Goal: Information Seeking & Learning: Learn about a topic

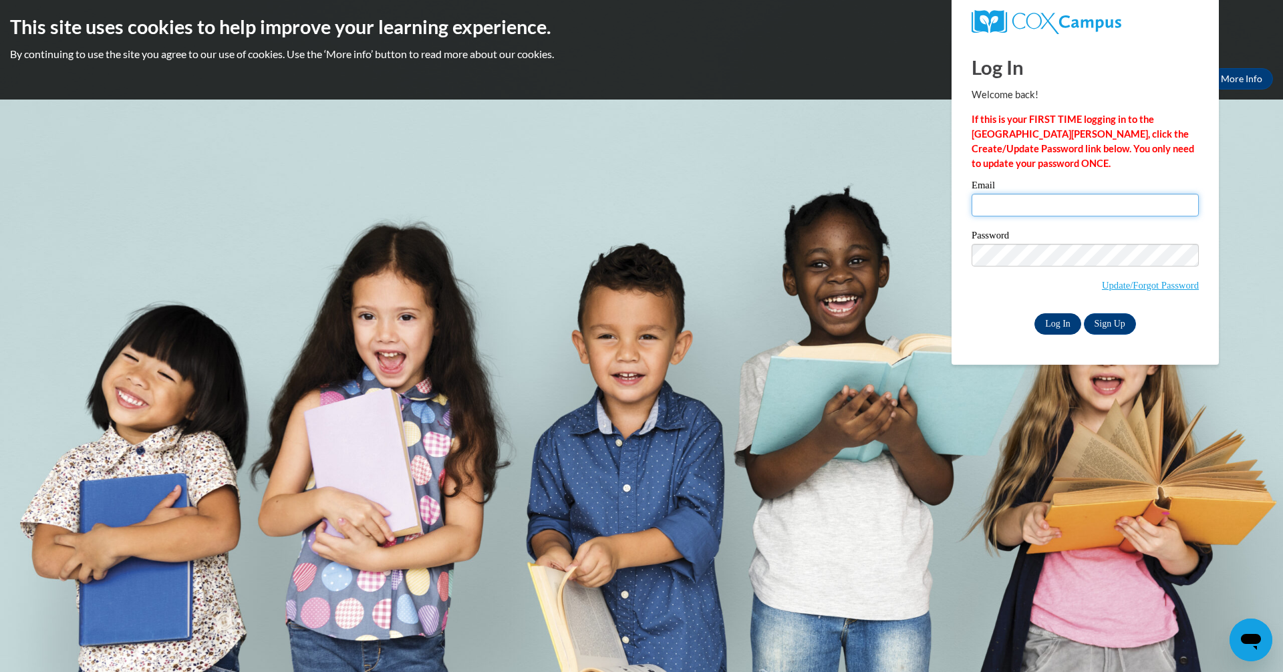
type input "tonytiaradarius2004@yahoo.com"
click at [1058, 324] on input "Log In" at bounding box center [1057, 323] width 47 height 21
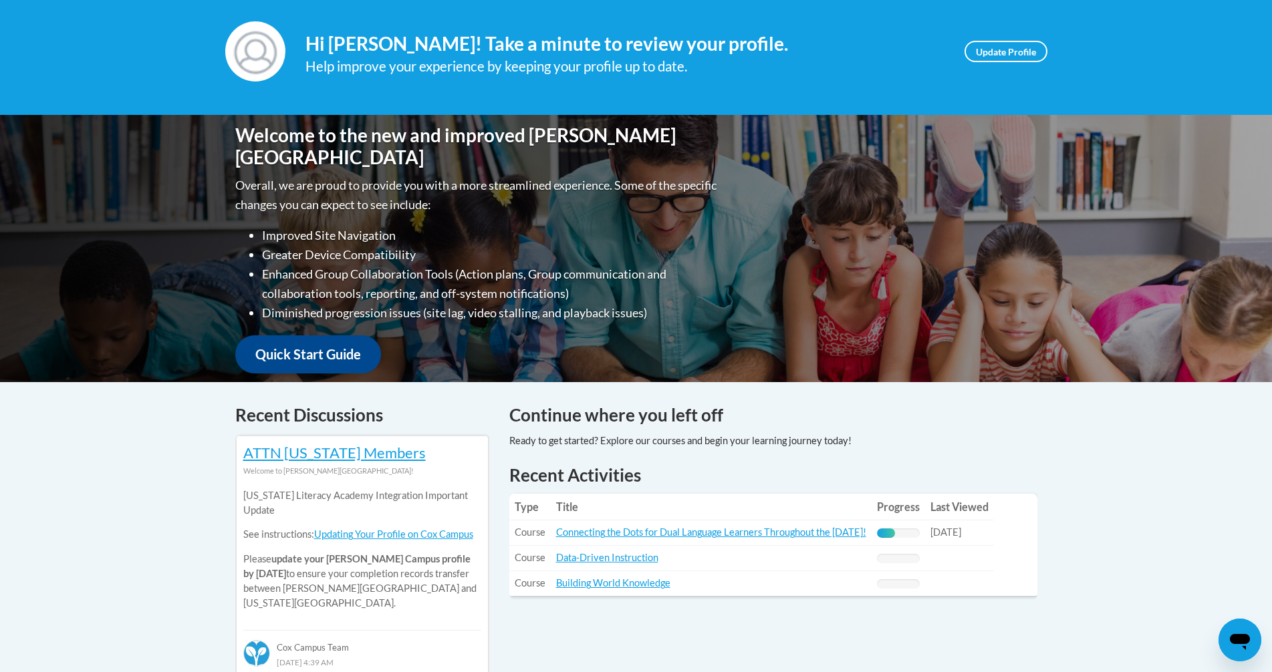
scroll to position [267, 0]
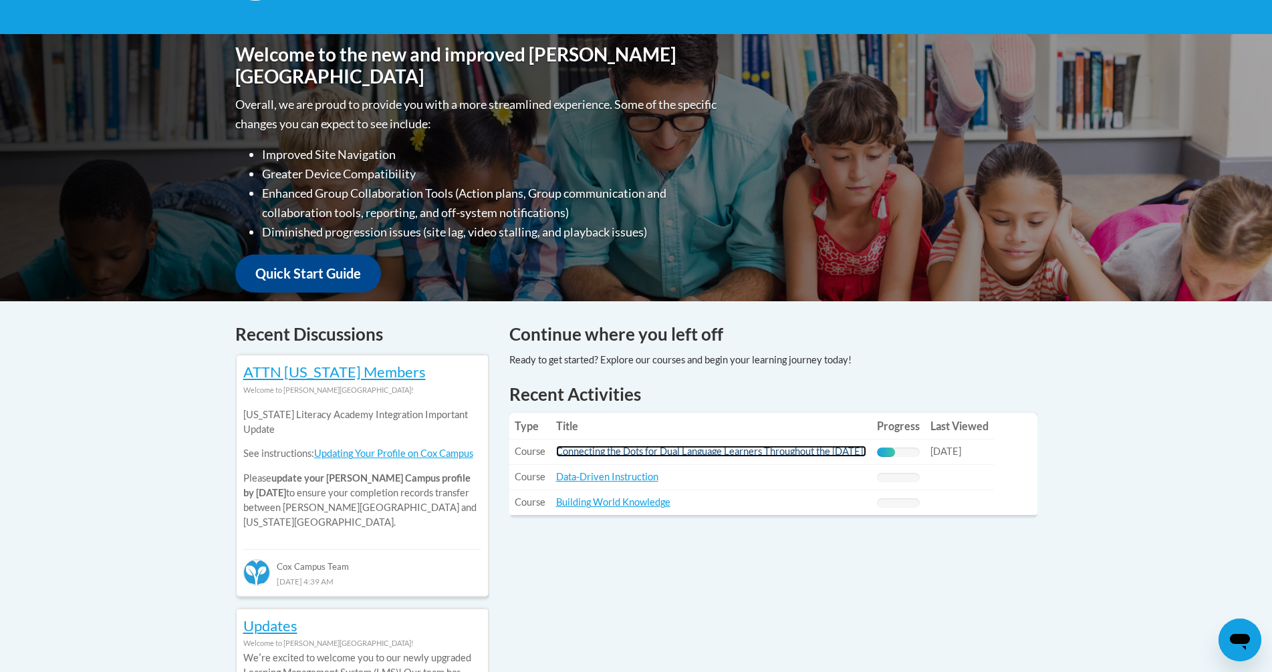
click at [620, 456] on link "Connecting the Dots for Dual Language Learners Throughout the [DATE]!" at bounding box center [711, 451] width 310 height 11
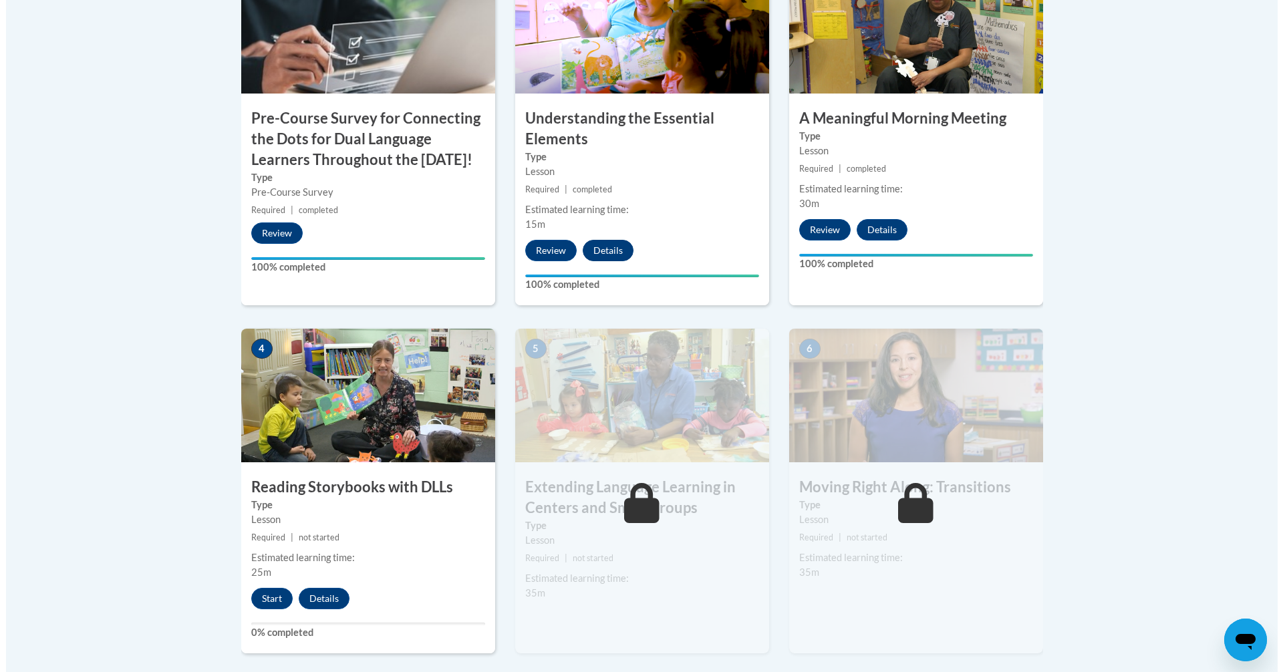
scroll to position [535, 0]
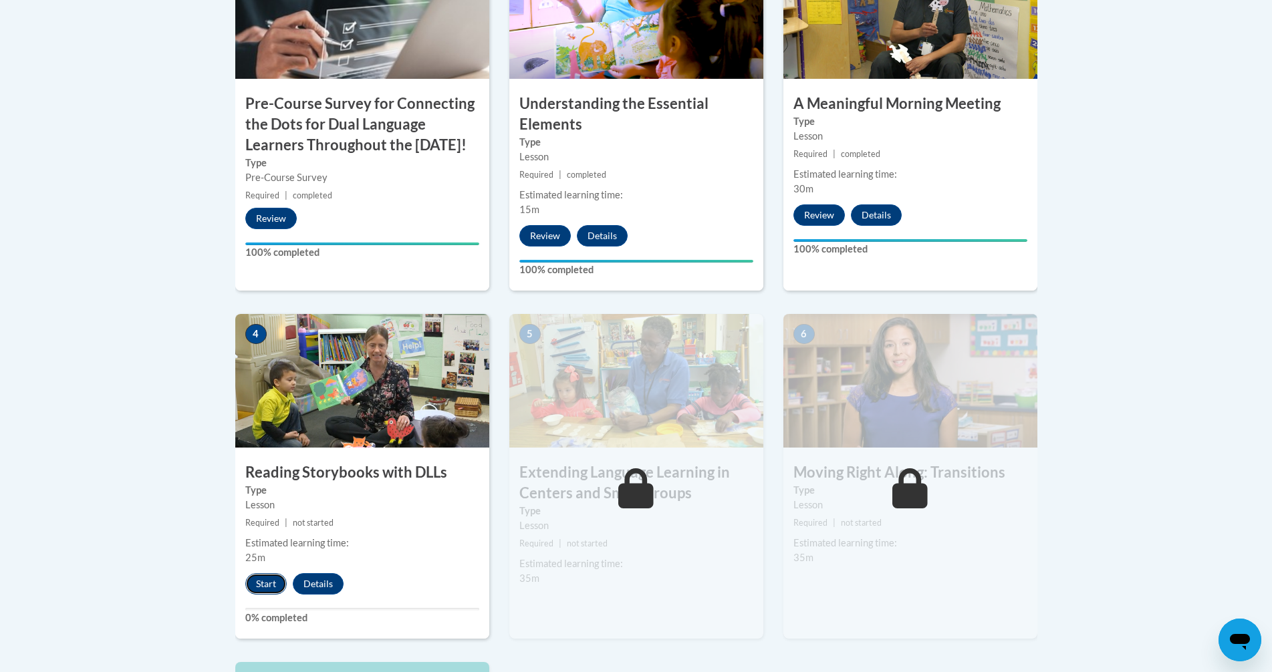
click at [269, 587] on button "Start" at bounding box center [265, 583] width 41 height 21
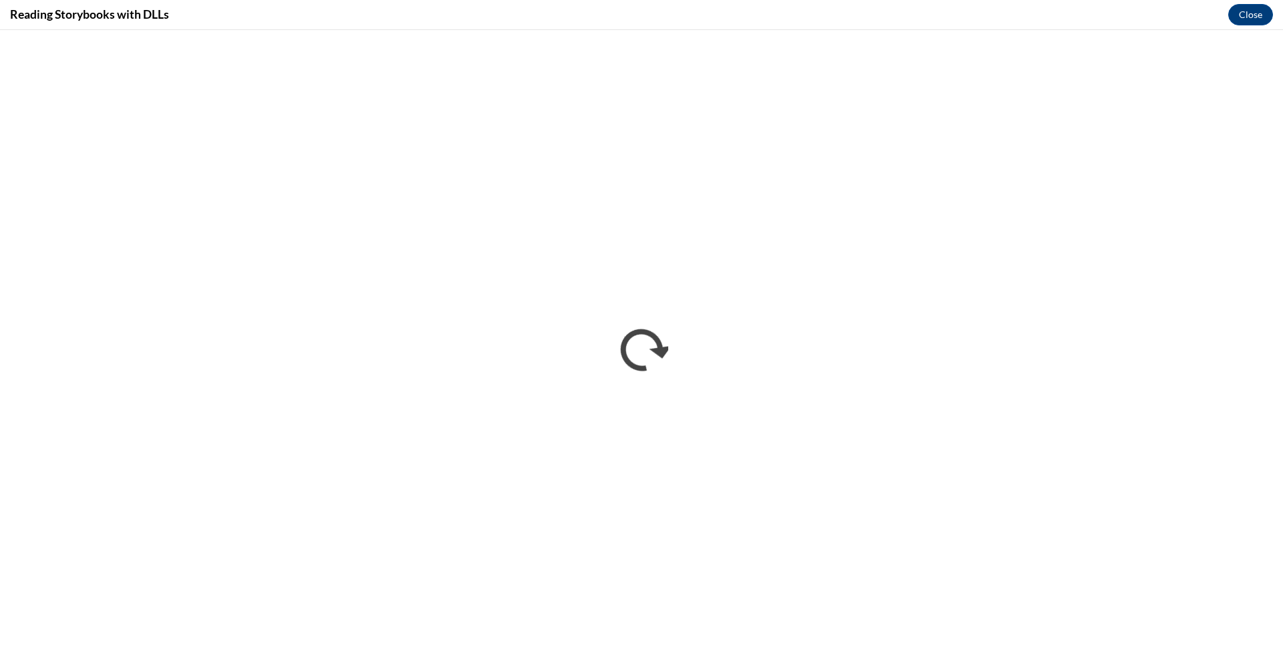
scroll to position [0, 0]
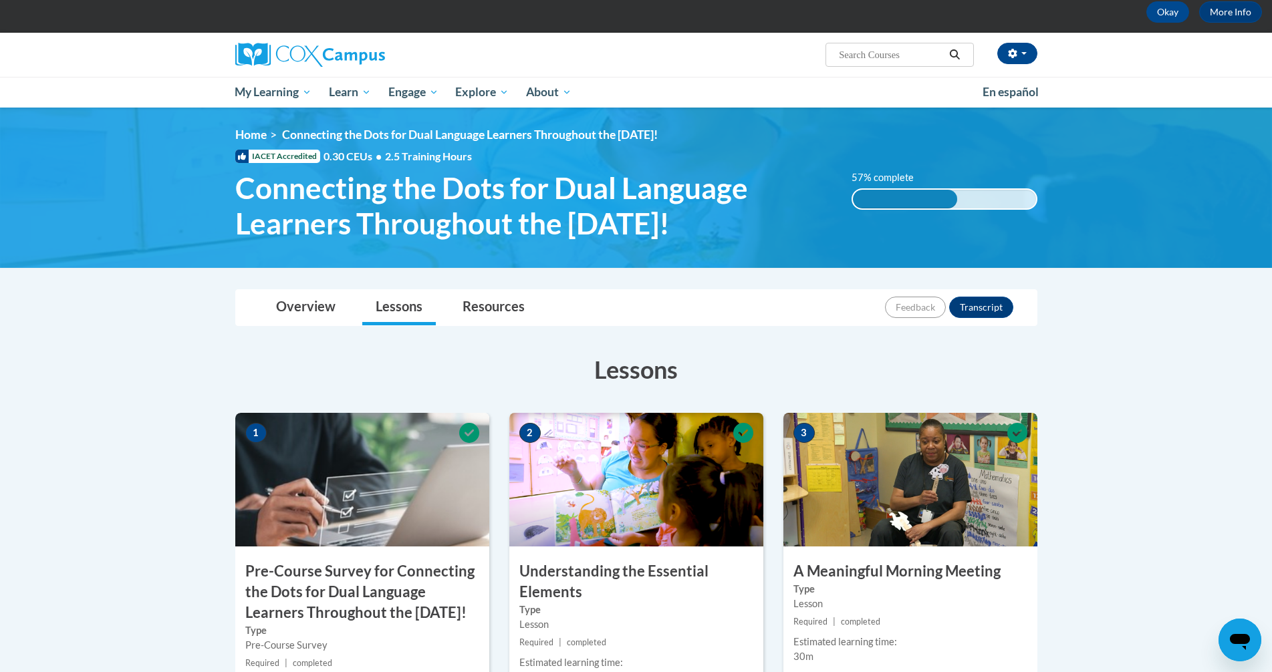
scroll to position [535, 0]
